Goal: Find specific fact: Find specific page/section

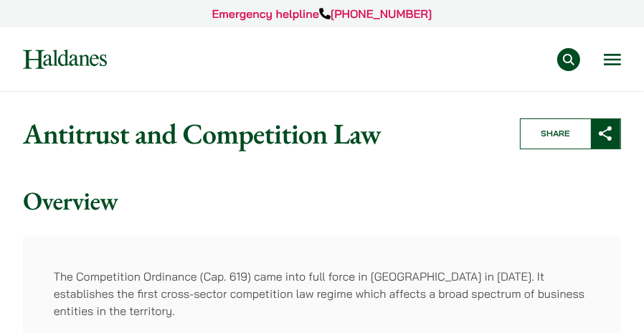
click at [611, 56] on button "Open menu" at bounding box center [611, 59] width 17 height 11
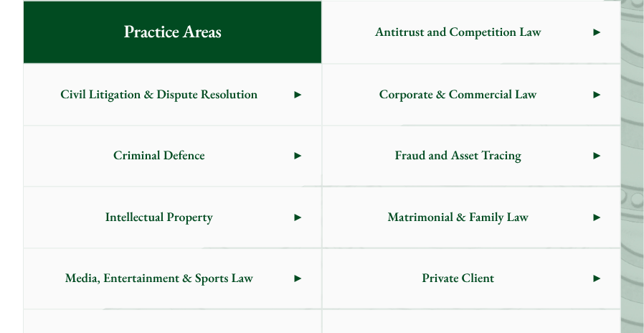
scroll to position [617, 0]
click at [274, 95] on span "Civil Litigation & Dispute Resolution" at bounding box center [159, 95] width 271 height 60
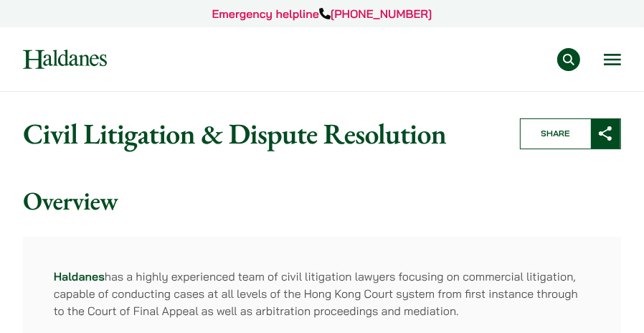
click at [608, 63] on button "Open menu" at bounding box center [611, 59] width 17 height 11
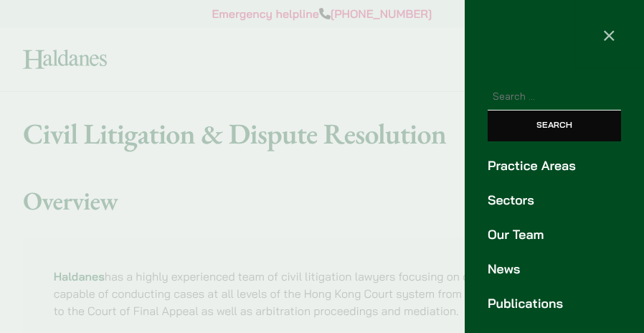
click at [542, 167] on link "Practice Areas" at bounding box center [553, 165] width 133 height 19
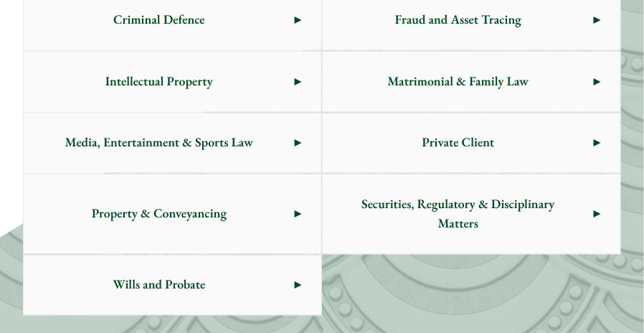
scroll to position [753, 0]
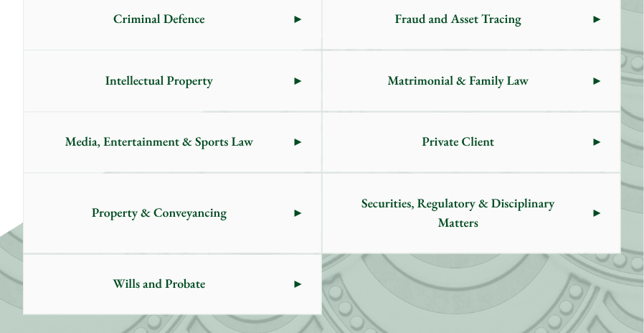
click at [196, 230] on span "Property & Conveyancing" at bounding box center [159, 213] width 271 height 60
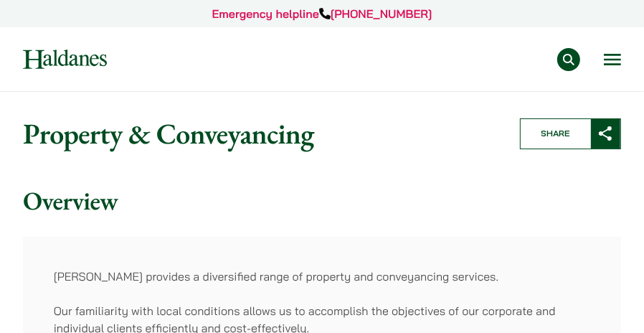
click at [609, 54] on button "Open menu" at bounding box center [611, 59] width 17 height 11
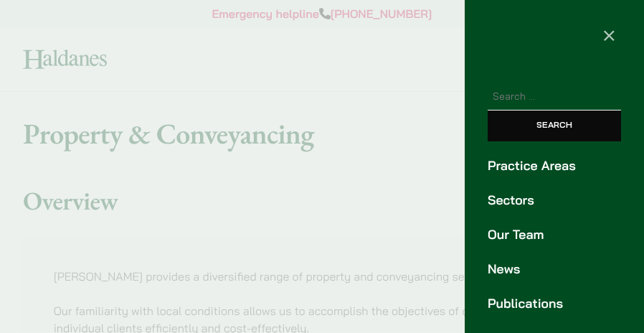
click at [554, 166] on link "Practice Areas" at bounding box center [553, 165] width 133 height 19
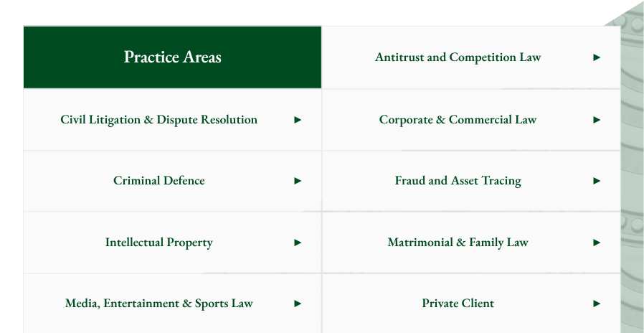
scroll to position [617, 0]
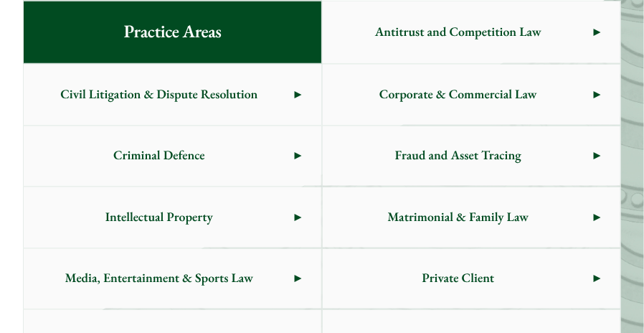
click at [503, 219] on span "Matrimonial & Family Law" at bounding box center [458, 217] width 271 height 60
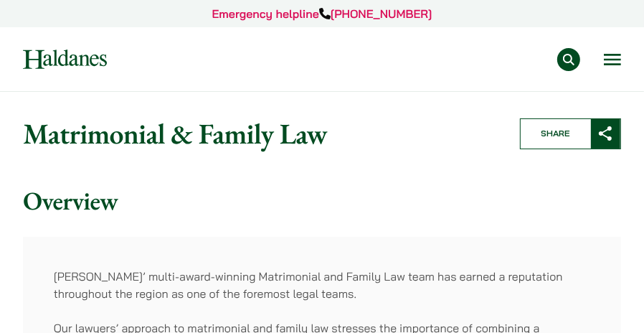
click at [612, 65] on button "Open menu" at bounding box center [611, 59] width 17 height 11
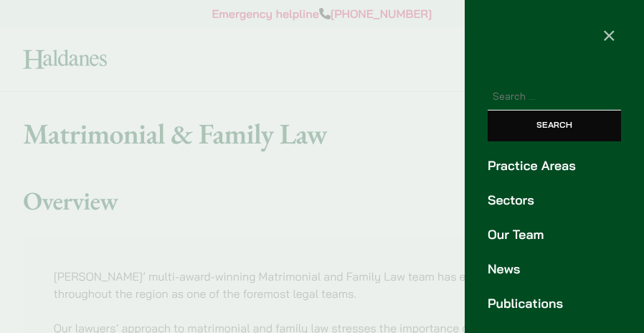
click at [512, 229] on link "Our Team" at bounding box center [553, 234] width 133 height 19
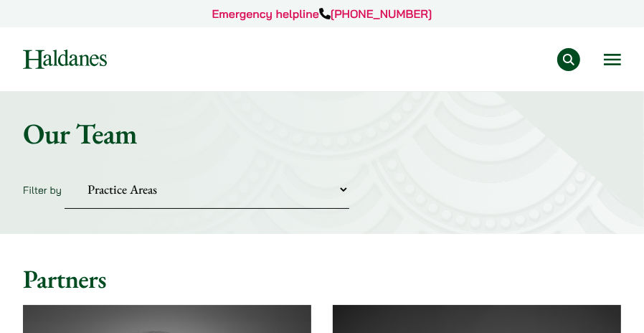
click at [345, 186] on select "Practice Areas Antitrust and Competition Civil Litigation & Dispute Resolution …" at bounding box center [207, 189] width 285 height 39
click at [569, 54] on button "Search" at bounding box center [568, 59] width 23 height 23
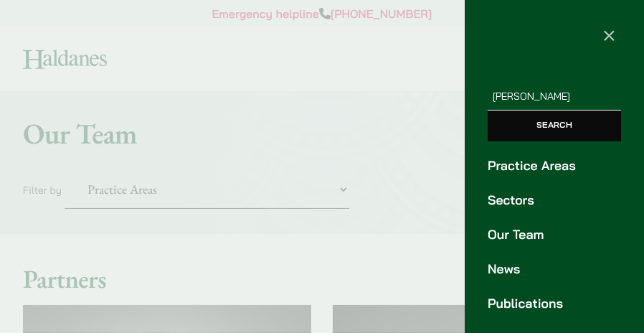
type input "[PERSON_NAME]"
click at [558, 123] on input "Search" at bounding box center [553, 125] width 133 height 31
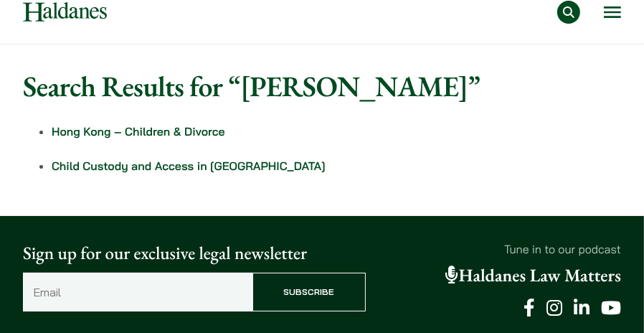
scroll to position [47, 0]
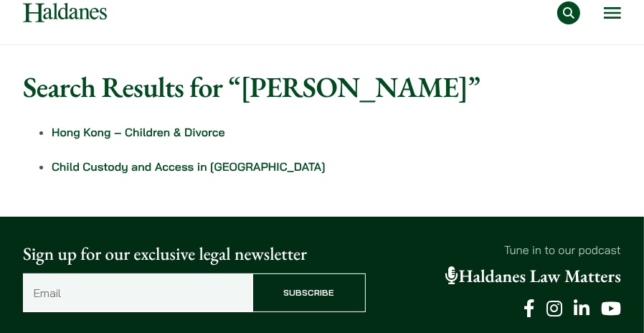
click at [158, 135] on link "Hong Kong – Children & Divorce" at bounding box center [138, 132] width 173 height 14
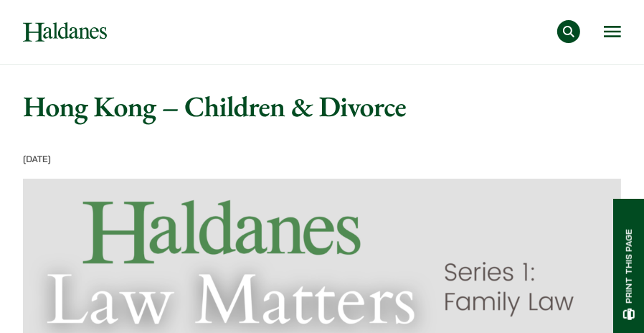
click at [568, 35] on button "Search" at bounding box center [568, 31] width 23 height 23
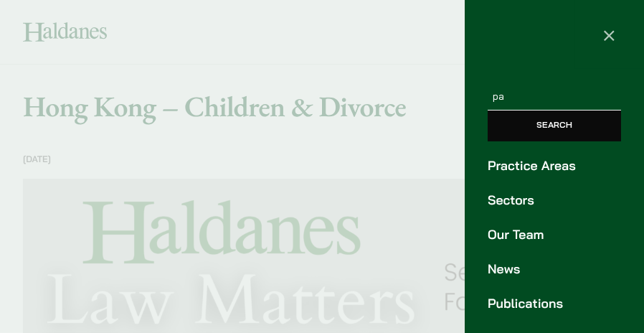
click at [563, 96] on input "pa" at bounding box center [553, 97] width 133 height 27
type input "patricia lui"
click at [487, 110] on input "Search" at bounding box center [553, 125] width 133 height 31
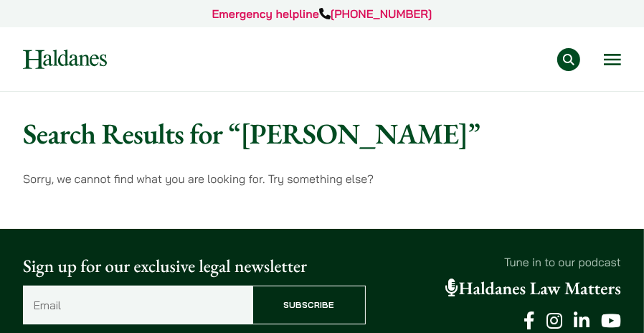
click at [569, 60] on button "Search" at bounding box center [568, 59] width 23 height 23
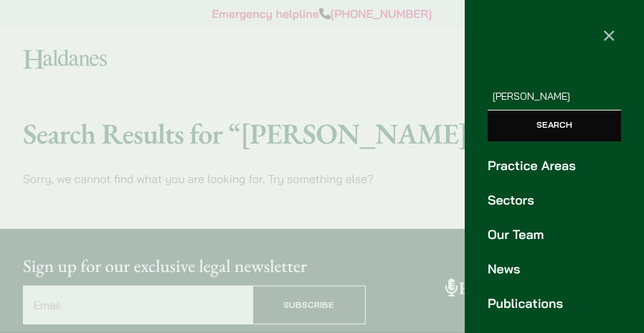
type input "[PERSON_NAME]"
click at [552, 125] on input "Search" at bounding box center [553, 125] width 133 height 31
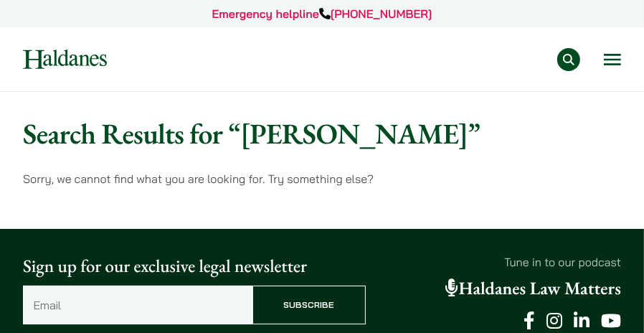
click at [463, 125] on h1 "Search Results for “[PERSON_NAME]”" at bounding box center [322, 133] width 598 height 34
click at [611, 59] on button "Open menu" at bounding box center [611, 59] width 17 height 11
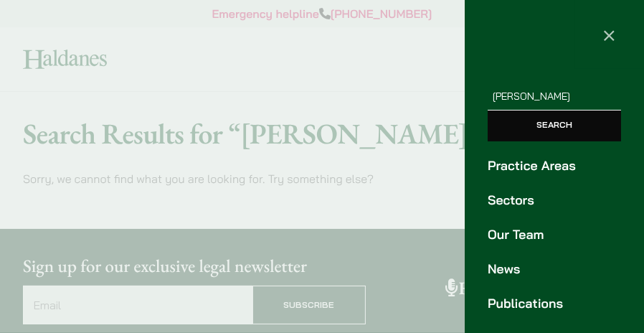
type input "patricia Lui"
click at [551, 123] on input "Search" at bounding box center [553, 125] width 133 height 31
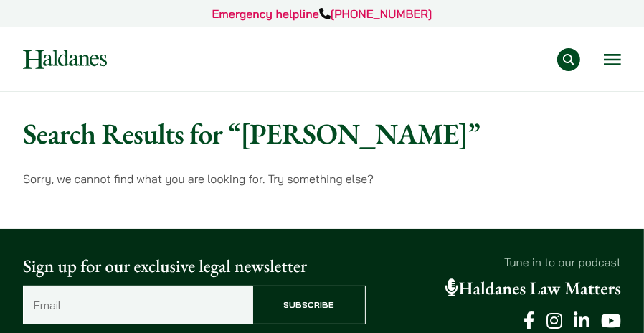
click at [608, 58] on button "Open menu" at bounding box center [611, 59] width 17 height 11
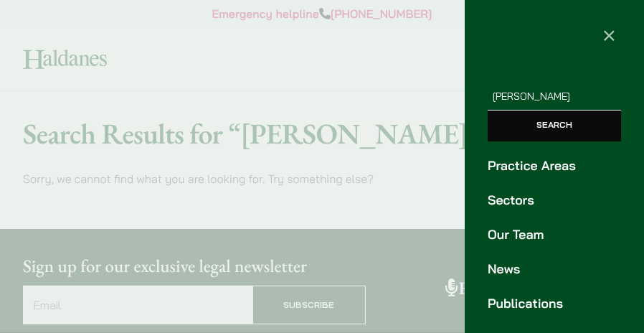
click at [553, 96] on input "patricia Lui" at bounding box center [553, 97] width 133 height 27
type input "[PERSON_NAME]"
click at [487, 110] on input "Search" at bounding box center [553, 125] width 133 height 31
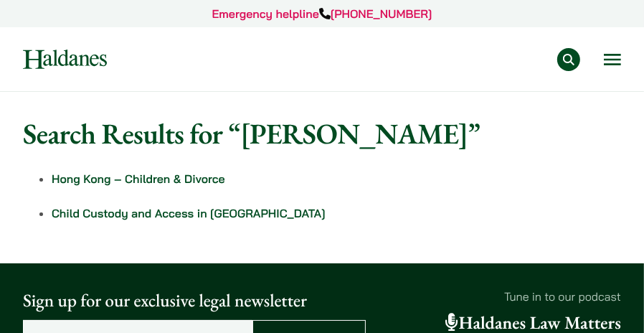
click at [191, 214] on link "Child Custody and Access in [GEOGRAPHIC_DATA]" at bounding box center [189, 213] width 274 height 14
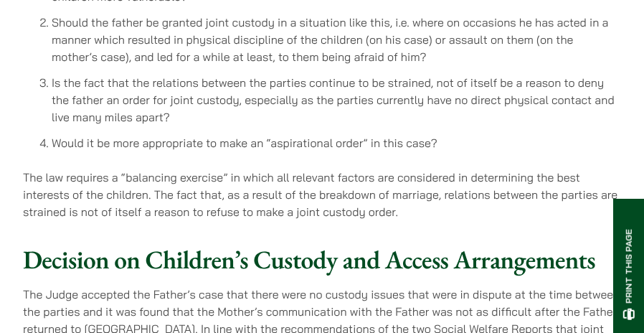
scroll to position [2005, 0]
